Goal: Book appointment/travel/reservation

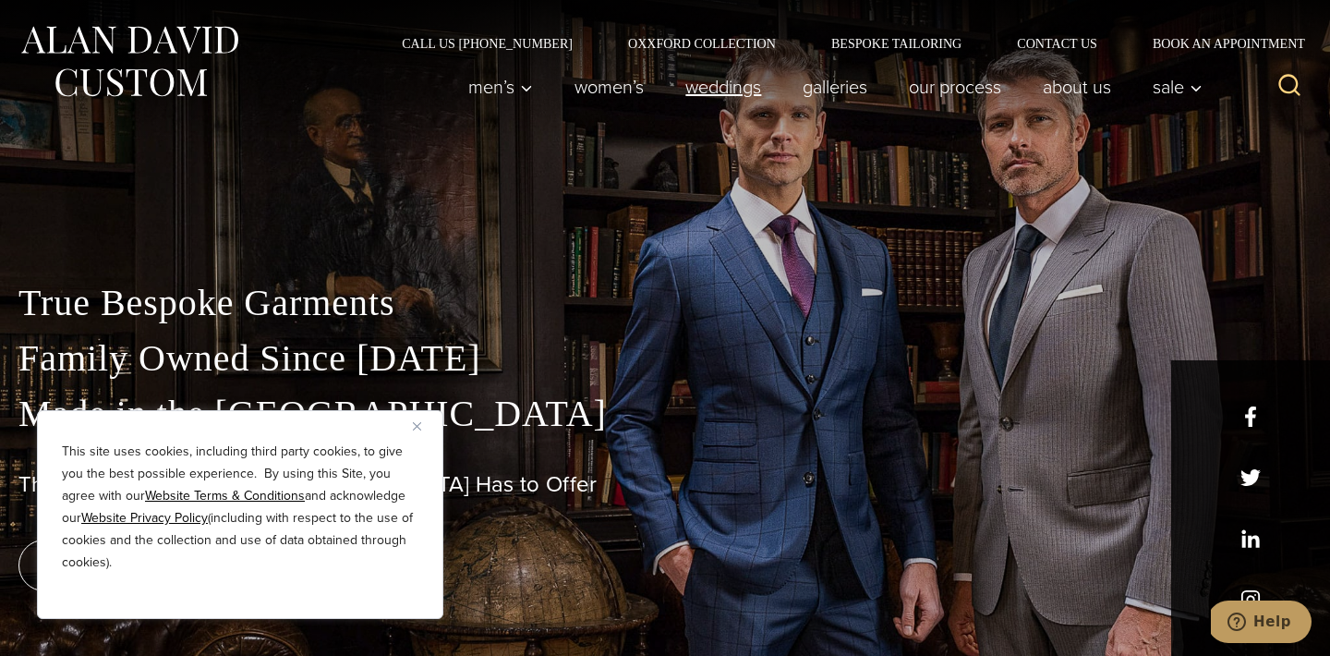
click at [744, 91] on link "weddings" at bounding box center [723, 86] width 117 height 37
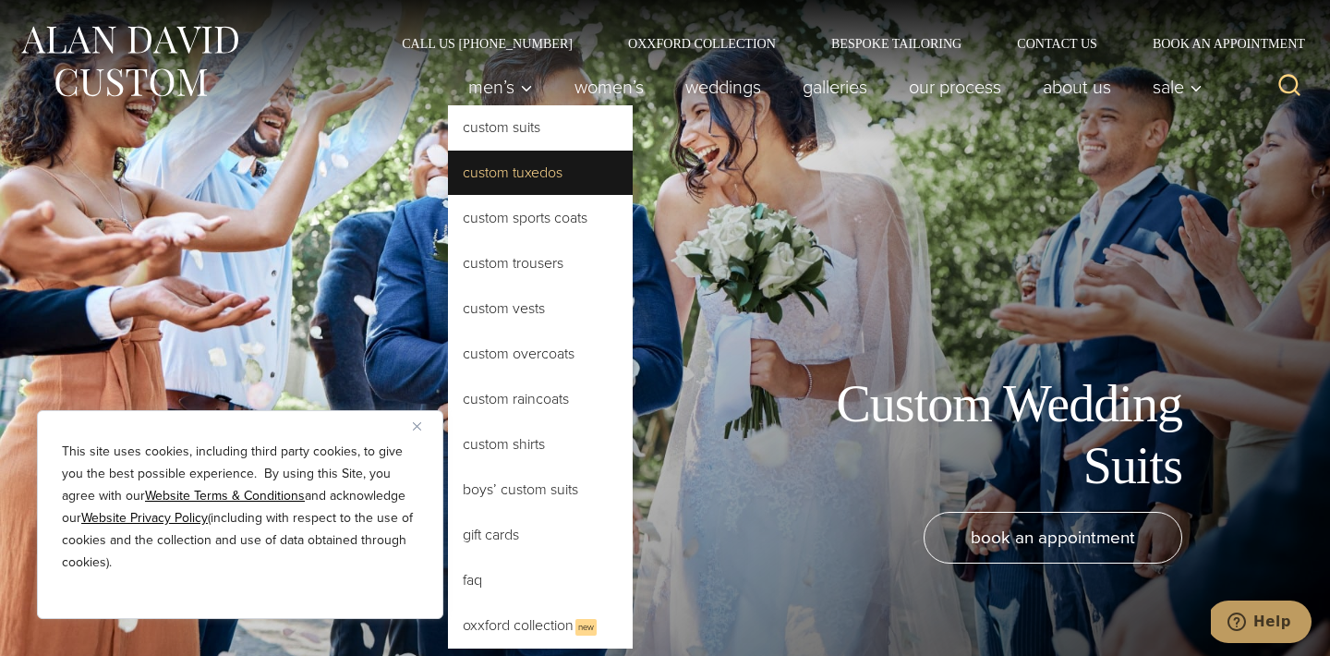
click at [543, 181] on link "Custom Tuxedos" at bounding box center [540, 173] width 185 height 44
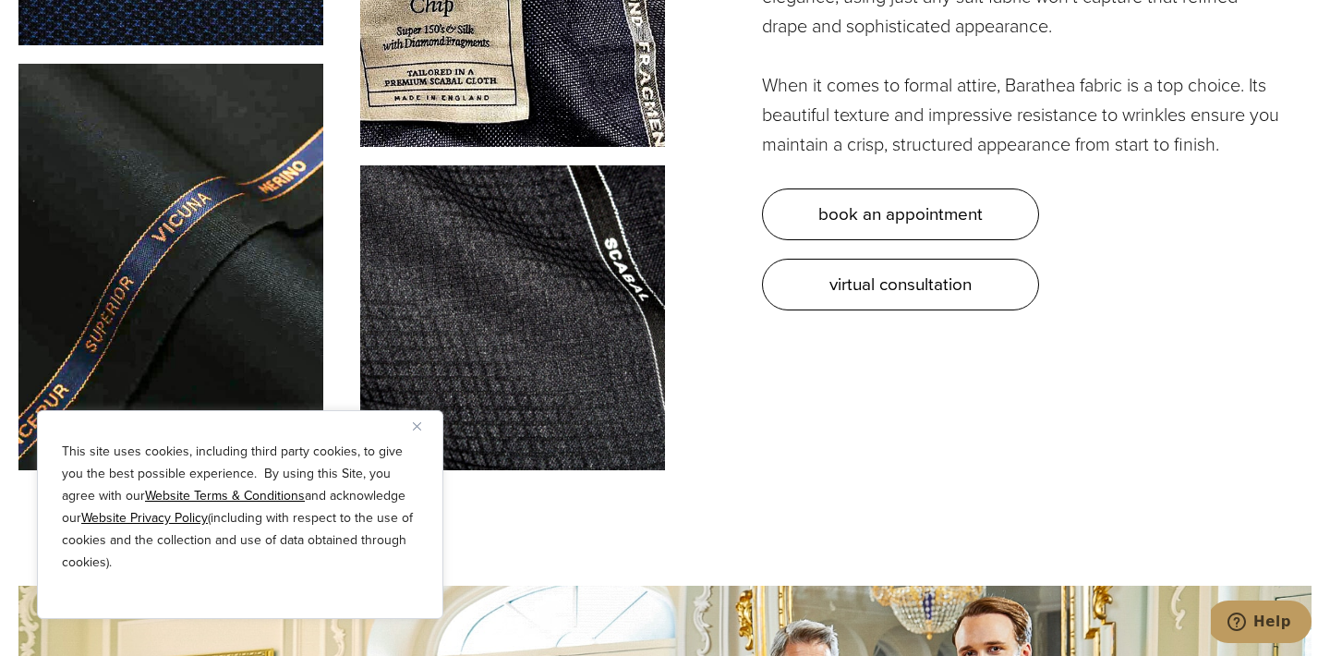
scroll to position [5557, 0]
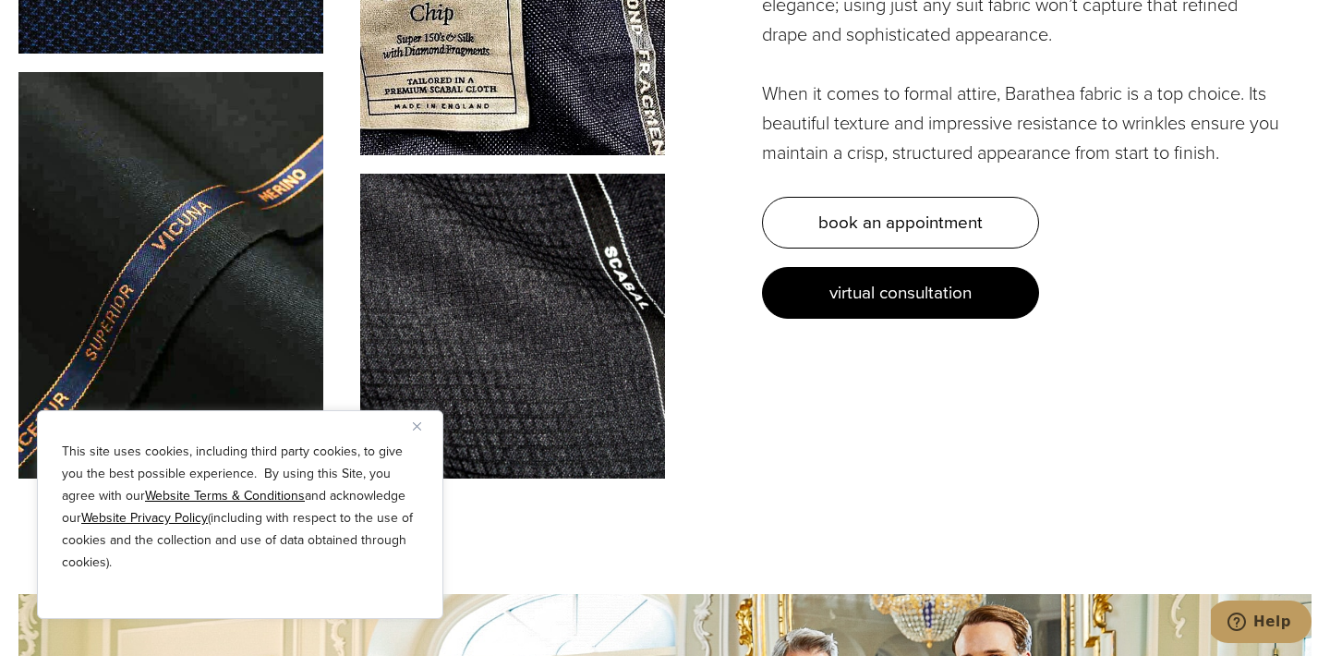
click at [895, 291] on span "virtual consultation" at bounding box center [900, 292] width 142 height 27
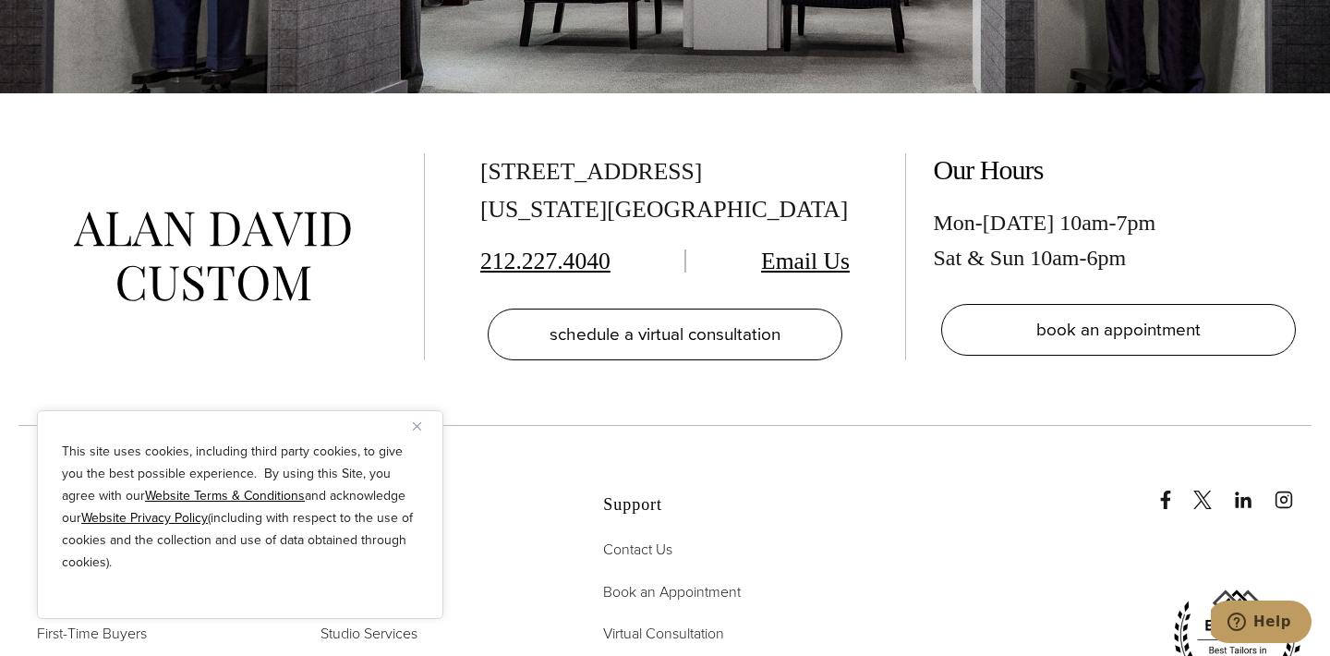
scroll to position [3570, 0]
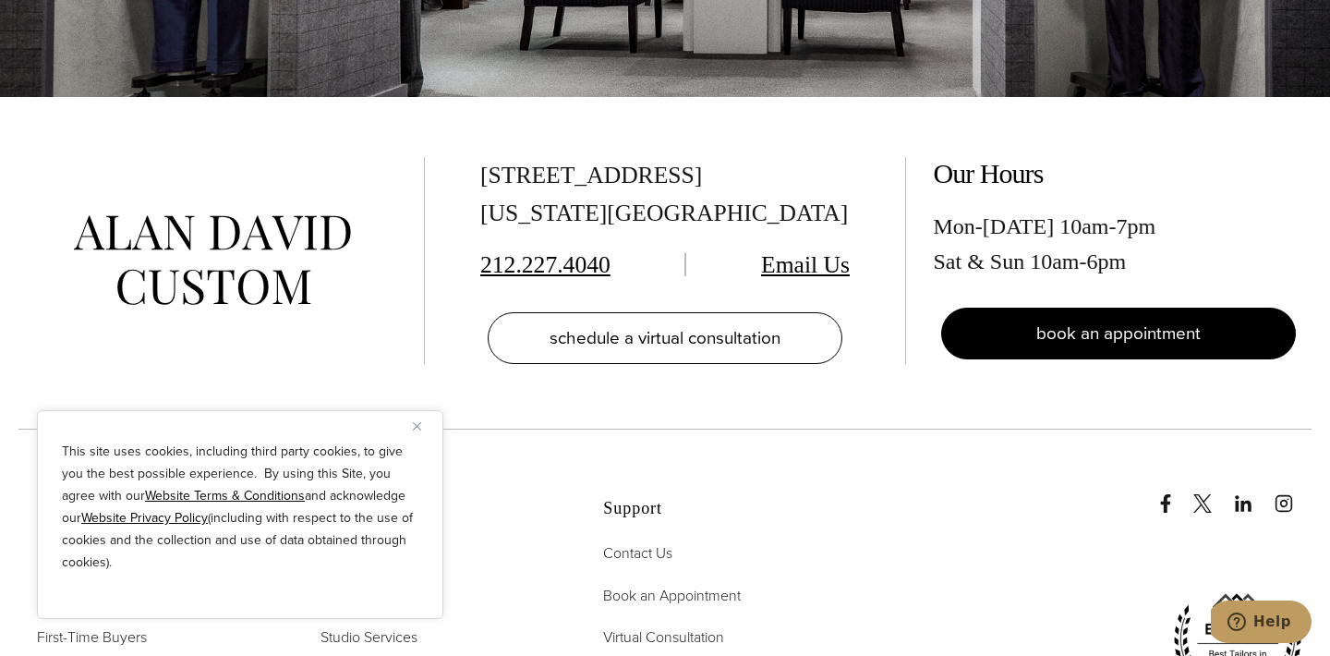
click at [1147, 320] on span "book an appointment" at bounding box center [1118, 333] width 164 height 27
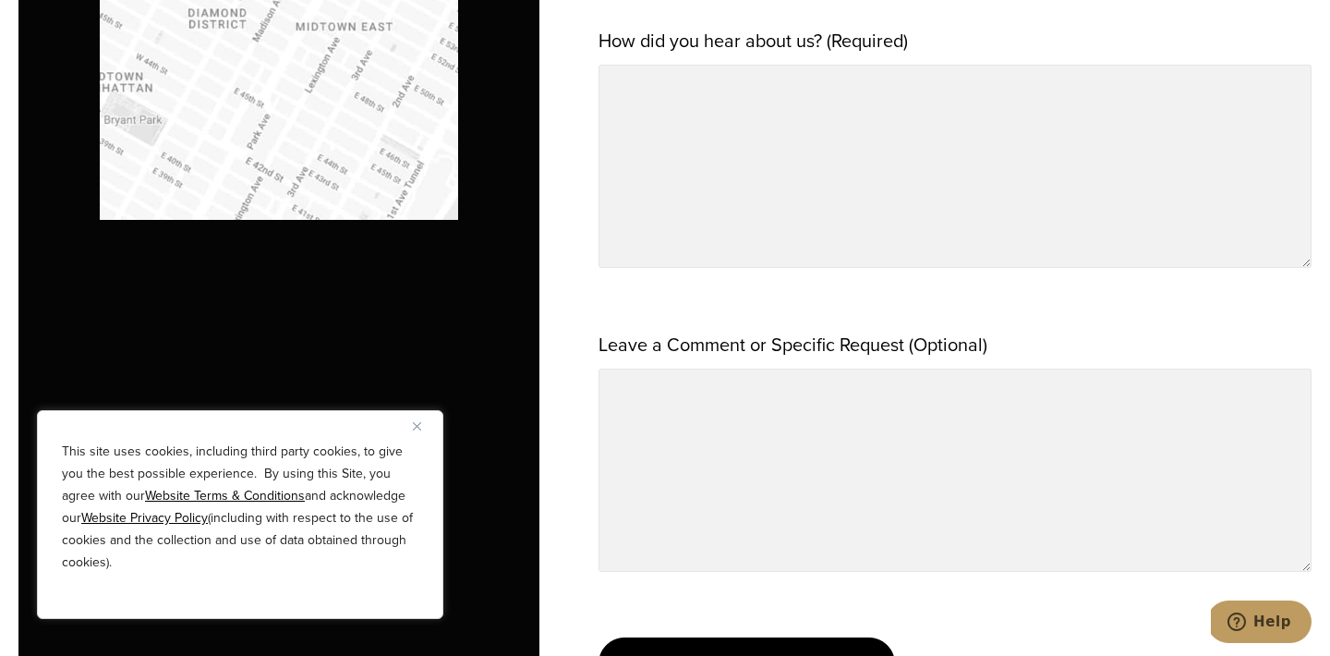
scroll to position [1707, 0]
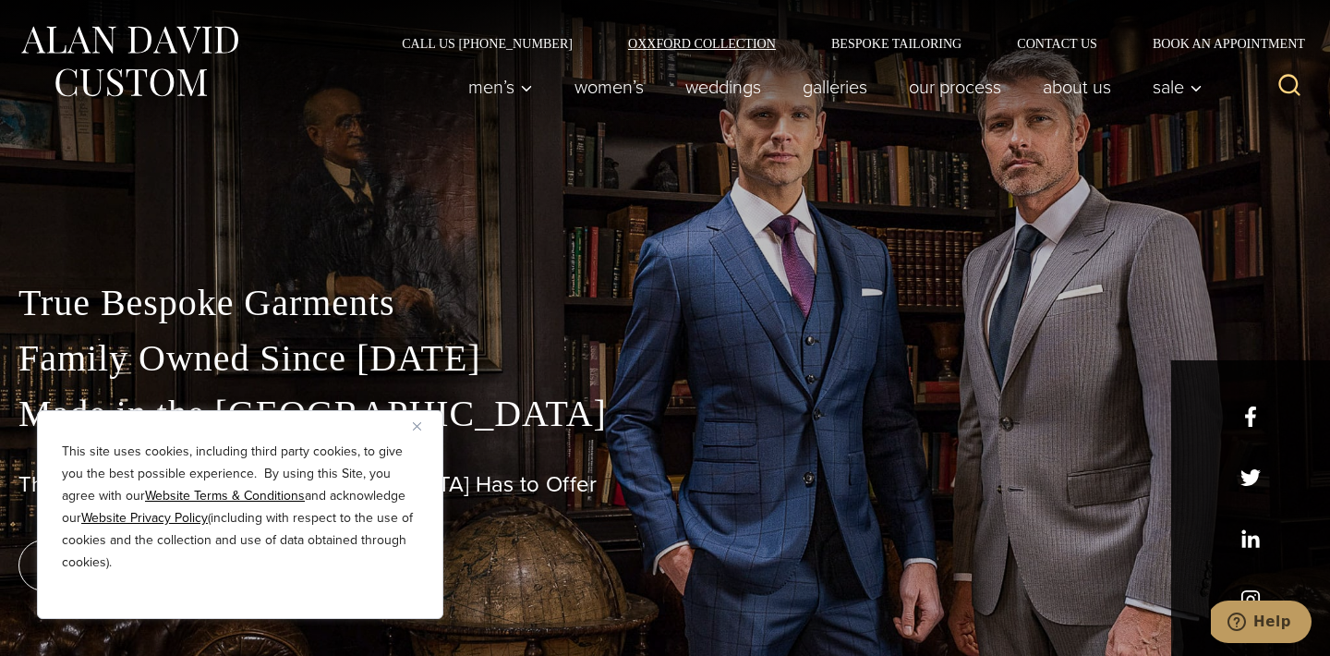
click at [728, 42] on link "Oxxford Collection" at bounding box center [701, 43] width 203 height 13
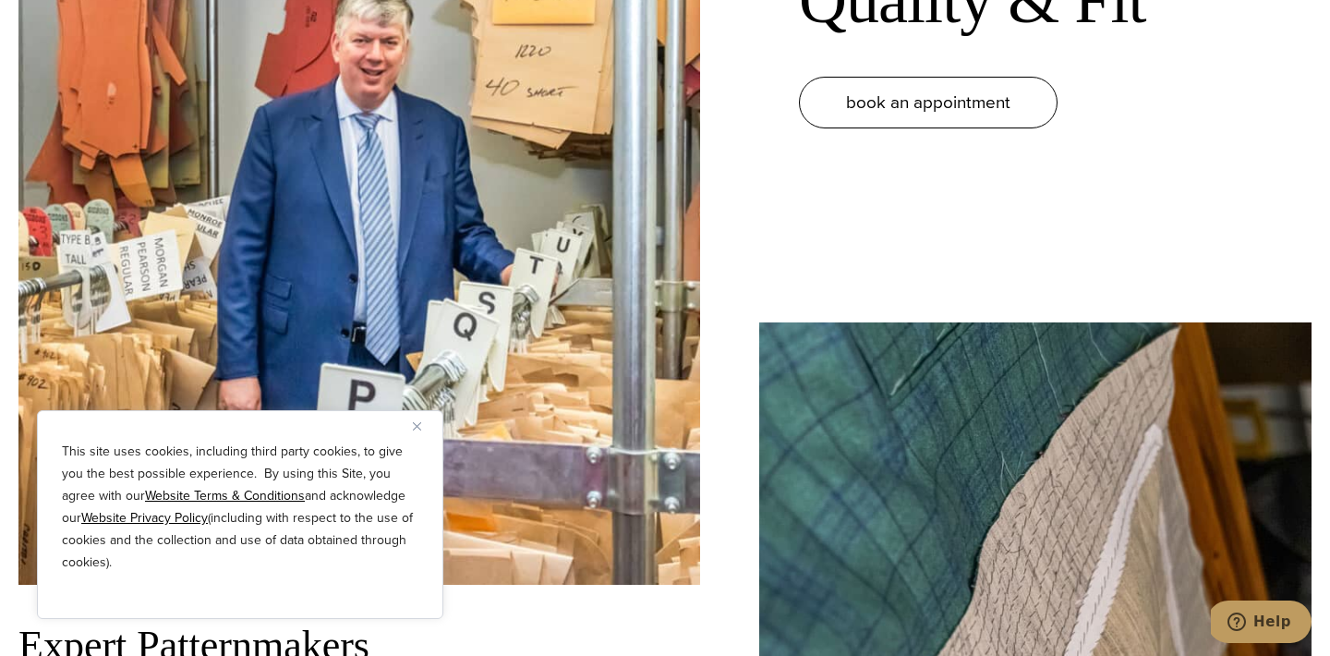
scroll to position [1815, 0]
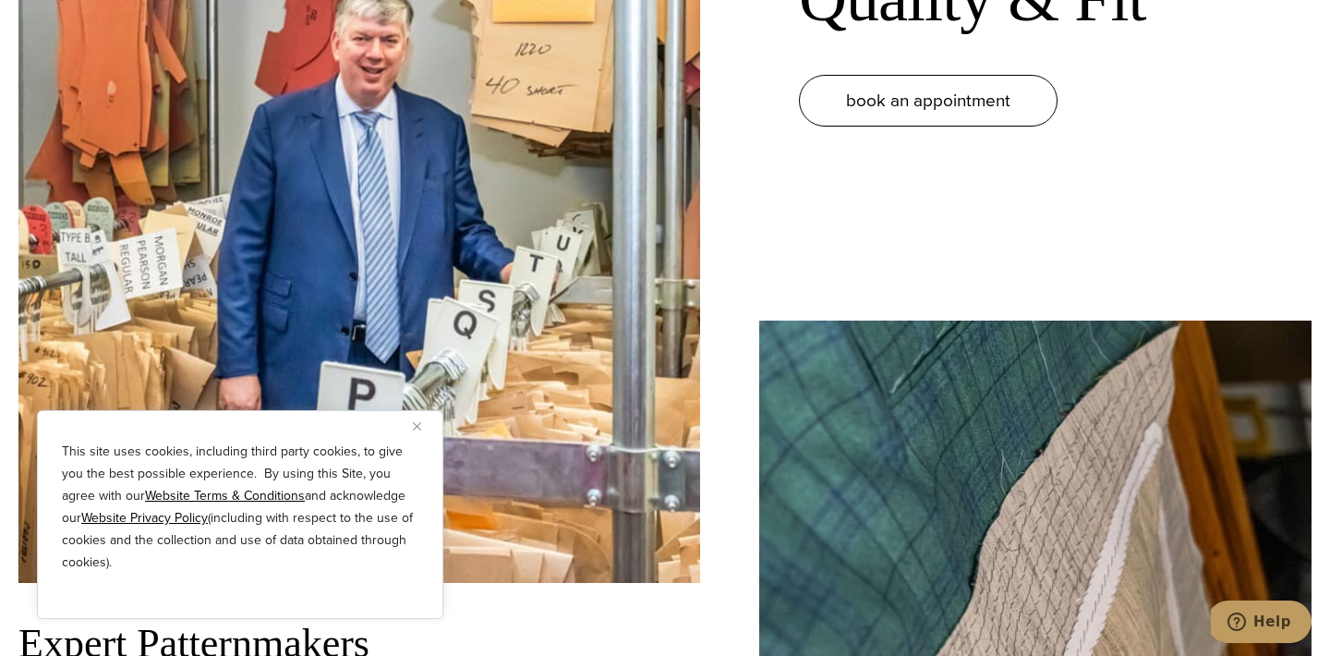
click at [416, 427] on img "Close" at bounding box center [417, 426] width 8 height 8
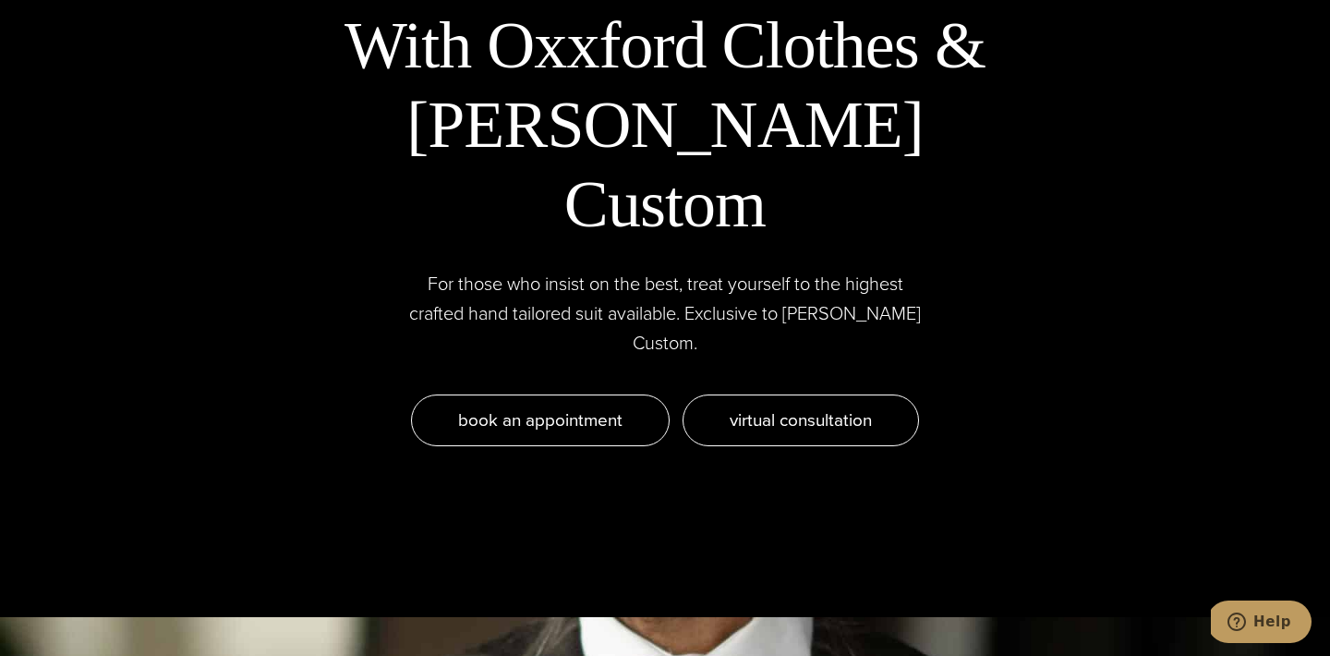
scroll to position [0, 0]
